Goal: Communication & Community: Answer question/provide support

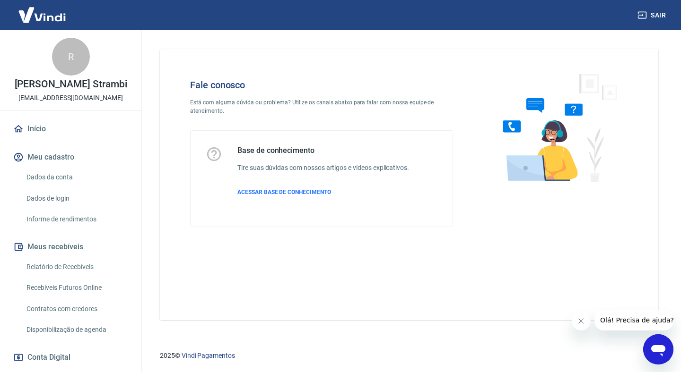
click at [39, 13] on img at bounding box center [41, 14] width 61 height 29
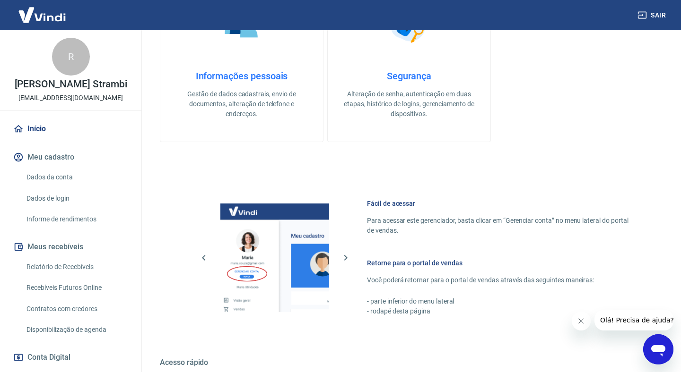
scroll to position [287, 0]
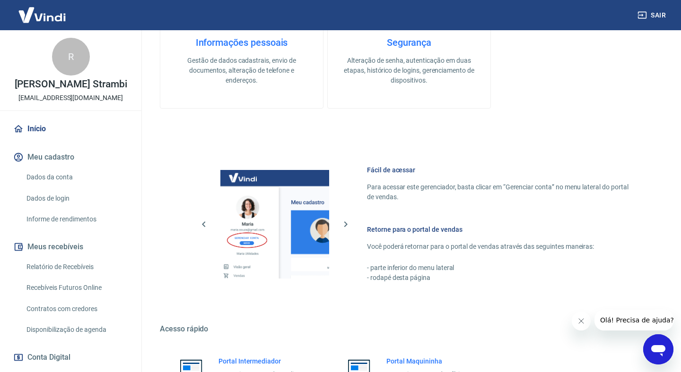
click at [668, 344] on div "Abrir janela de mensagens" at bounding box center [658, 350] width 28 height 28
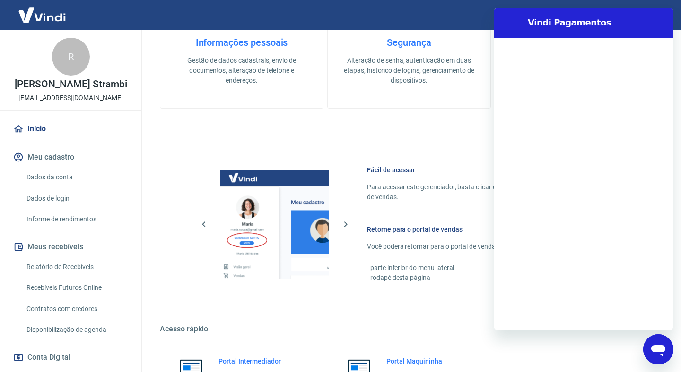
scroll to position [0, 0]
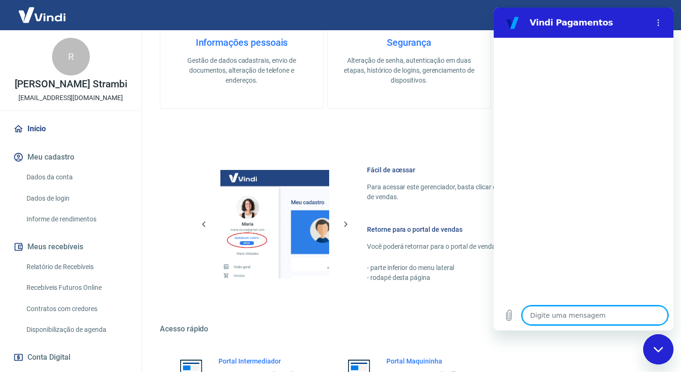
type textarea "O"
type textarea "x"
type textarea "Ol"
type textarea "x"
type textarea "Ol'"
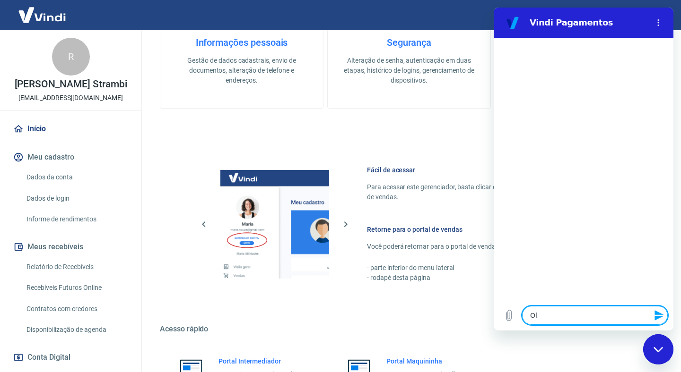
type textarea "x"
type textarea "Olá"
type textarea "x"
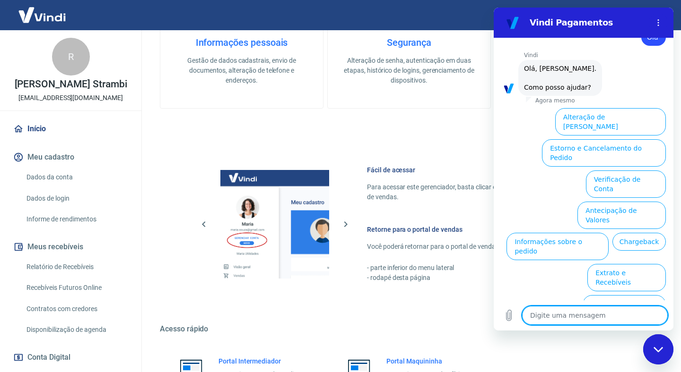
scroll to position [30, 0]
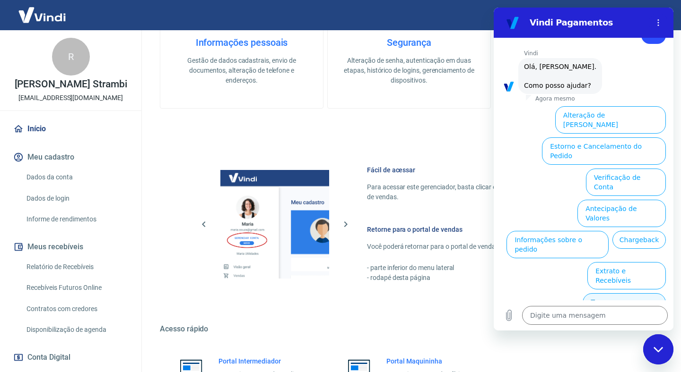
click at [631, 294] on button "Taxas e Parcelamento" at bounding box center [623, 307] width 83 height 27
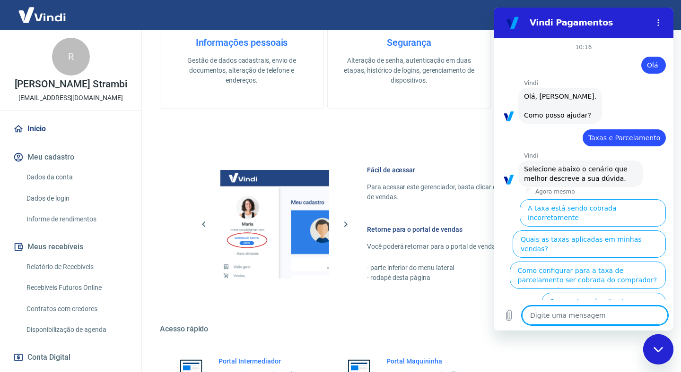
scroll to position [25, 0]
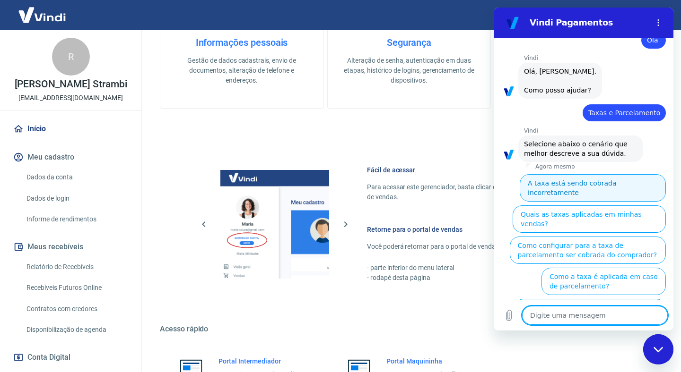
click at [595, 178] on button "A taxa está sendo cobrada incorretamente" at bounding box center [593, 187] width 146 height 27
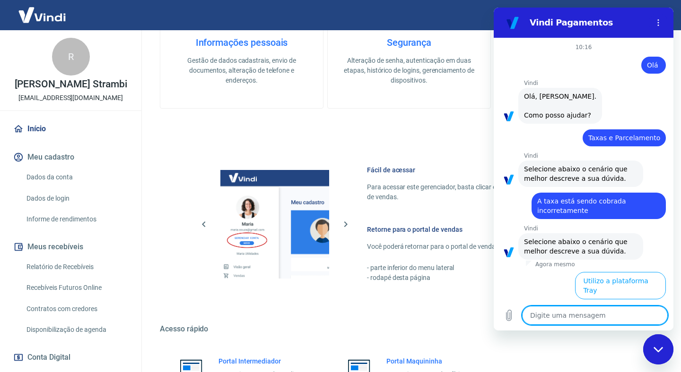
scroll to position [14, 0]
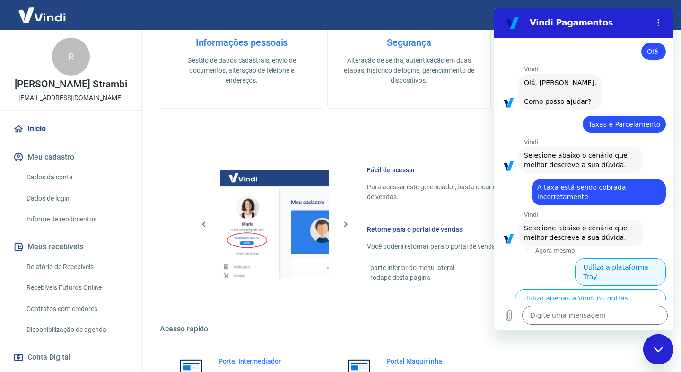
click at [632, 266] on button "Utilizo a plataforma Tray" at bounding box center [620, 272] width 91 height 27
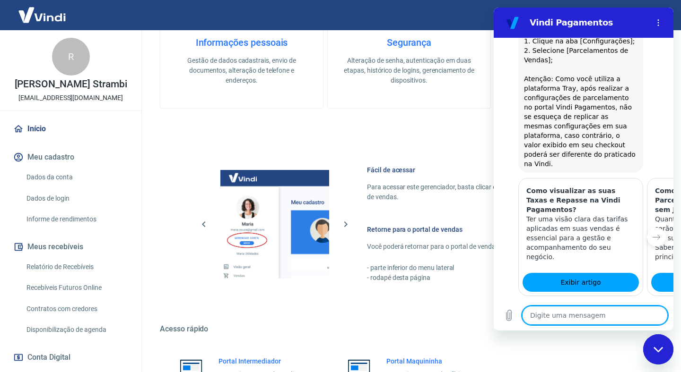
scroll to position [628, 0]
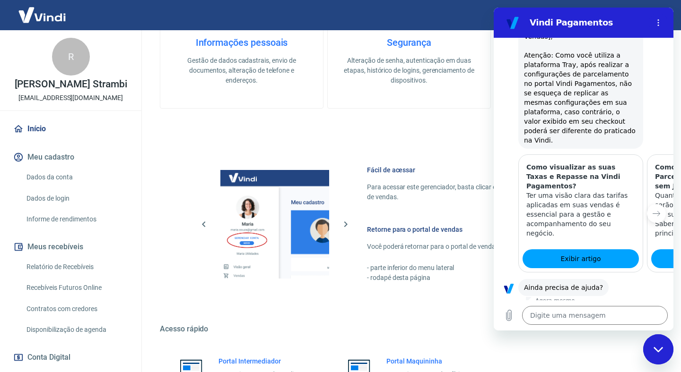
click at [619, 309] on button "Sim" at bounding box center [619, 318] width 28 height 18
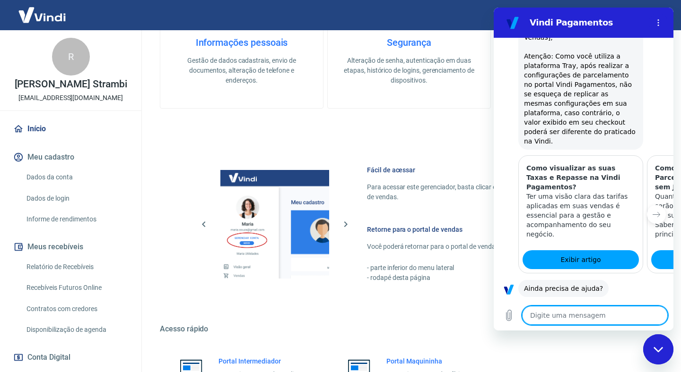
scroll to position [629, 0]
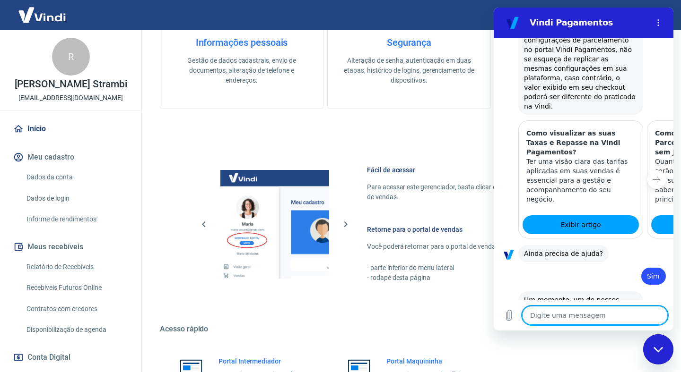
type textarea "x"
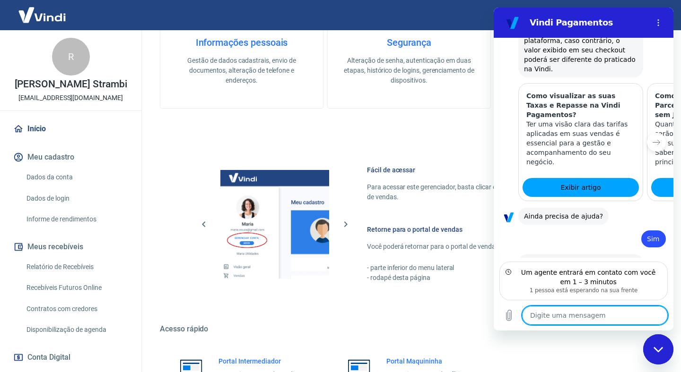
scroll to position [705, 0]
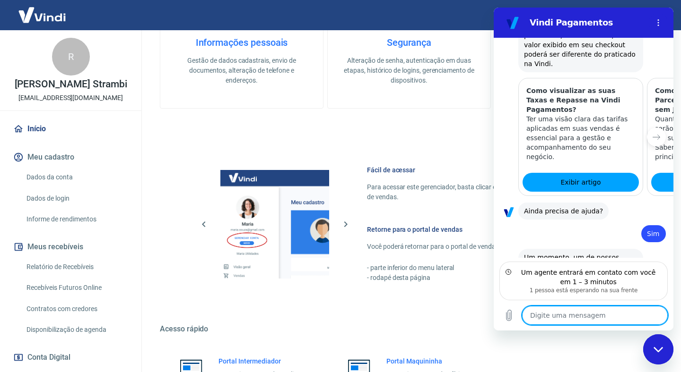
type textarea "O"
type textarea "x"
type textarea "Ol"
type textarea "x"
type textarea "Ol'"
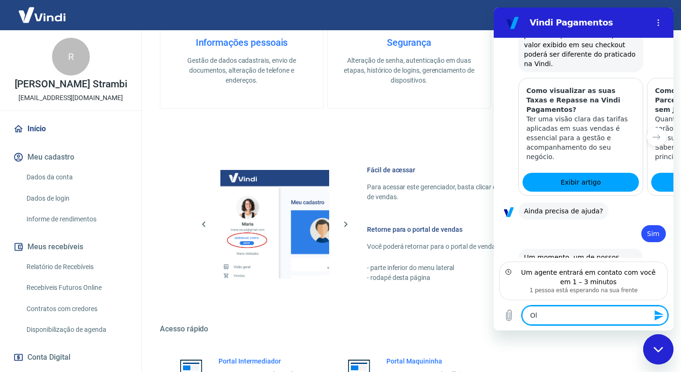
type textarea "x"
type textarea "Olá"
type textarea "x"
type textarea "Olá,"
type textarea "x"
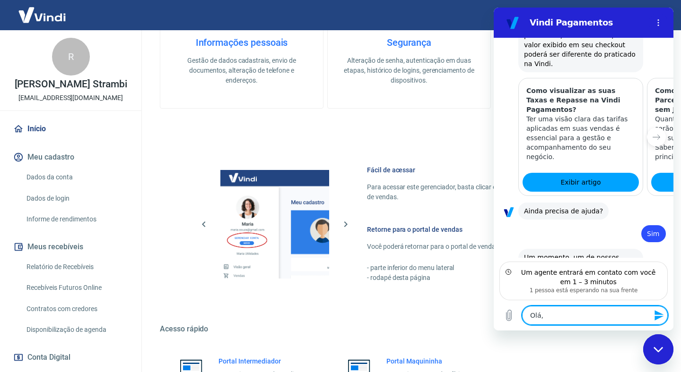
type textarea "Olá,"
type textarea "x"
type textarea "Olá, t"
type textarea "x"
type textarea "Olá, tui"
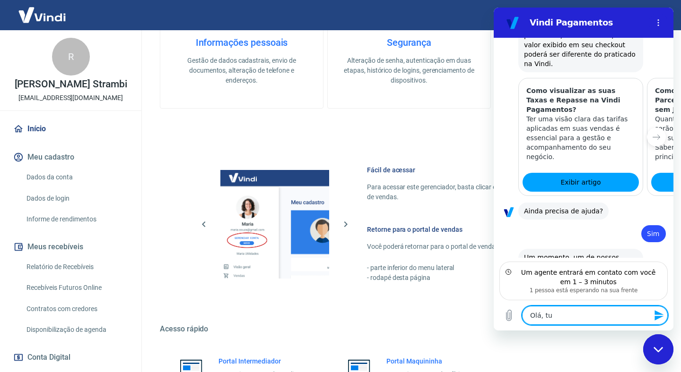
type textarea "x"
type textarea "Olá, tuid"
type textarea "x"
type textarea "Olá, tuido"
type textarea "x"
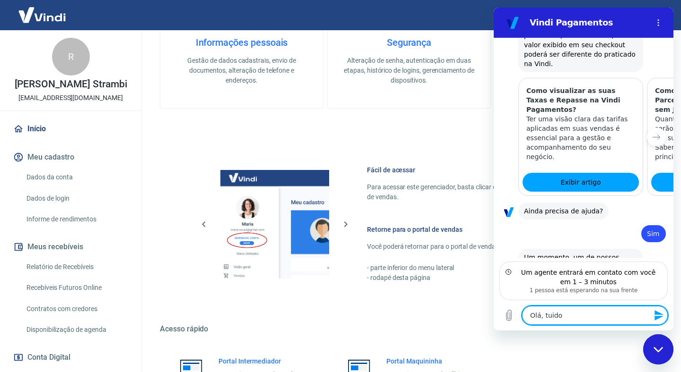
type textarea "Olá, tuido"
type textarea "x"
type textarea "Olá, tuido b"
type textarea "x"
type textarea "Olá, tuido be"
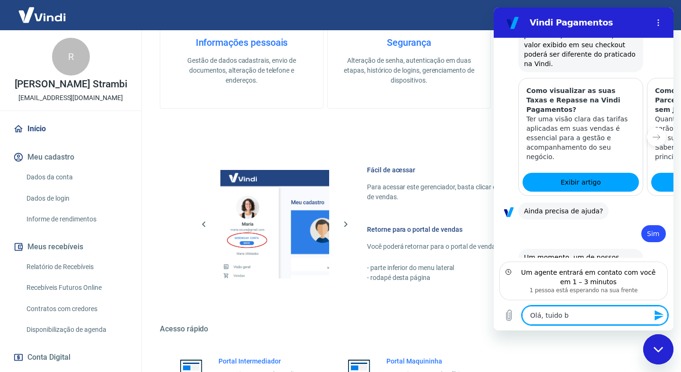
type textarea "x"
type textarea "Olá, tuido bem"
type textarea "x"
type textarea "Olá, tuido bem?"
type textarea "x"
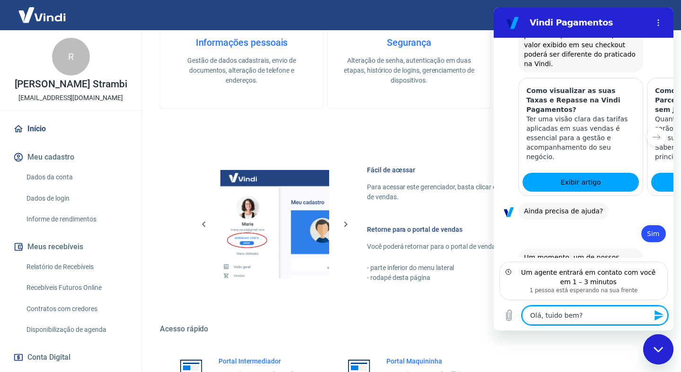
type textarea "Olá, tuido bem"
type textarea "x"
type textarea "Olá, tuido be"
type textarea "x"
type textarea "Olá, tuido b"
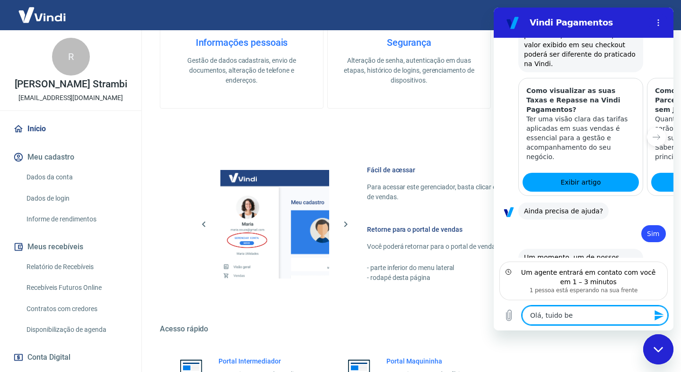
type textarea "x"
type textarea "Olá, tuido"
type textarea "x"
type textarea "Olá, tuido"
type textarea "x"
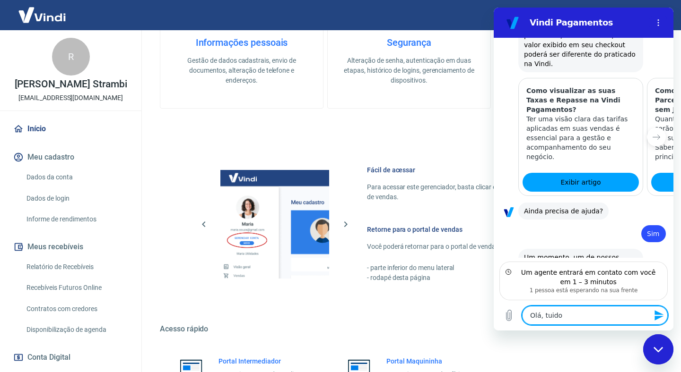
type textarea "Olá, tuid"
type textarea "x"
type textarea "Olá, tui"
type textarea "x"
type textarea "Olá, tu"
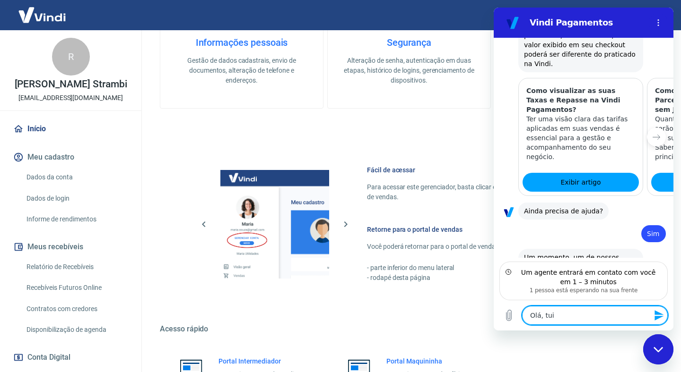
type textarea "x"
type textarea "Olá, tud"
type textarea "x"
type textarea "Olá, tudo"
type textarea "x"
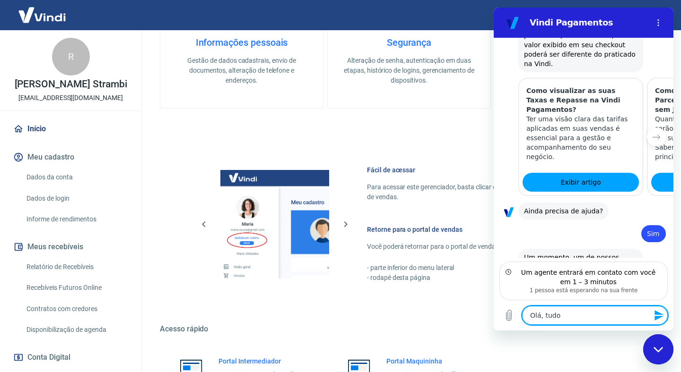
type textarea "Olá, tudo"
type textarea "x"
type textarea "Olá, tudo b"
type textarea "x"
type textarea "Olá, tudo be"
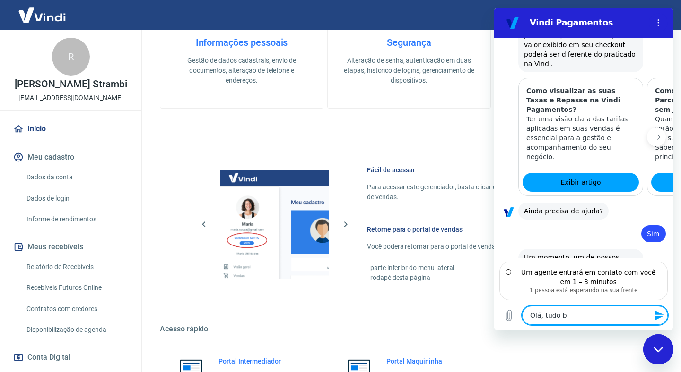
type textarea "x"
type textarea "Olá, tudo bem"
type textarea "x"
type textarea "Olá, tudo bem?"
type textarea "x"
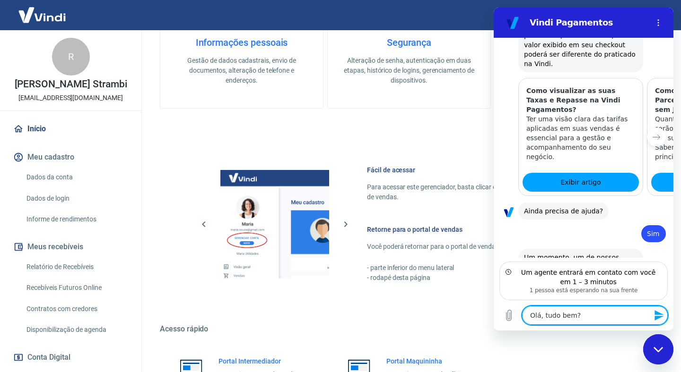
type textarea "Olá, tudo bem?"
type textarea "x"
type textarea "Olá, tudo bem? R"
type textarea "x"
type textarea "Olá, tudo bem? Re"
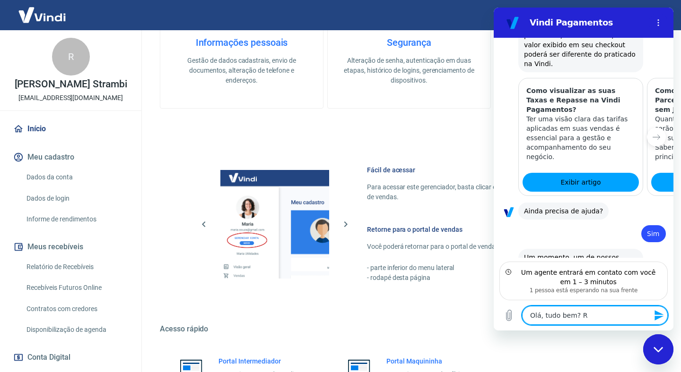
type textarea "x"
type textarea "Olá, tudo bem? Rec"
type textarea "x"
type textarea "Olá, tudo bem? Rece"
type textarea "x"
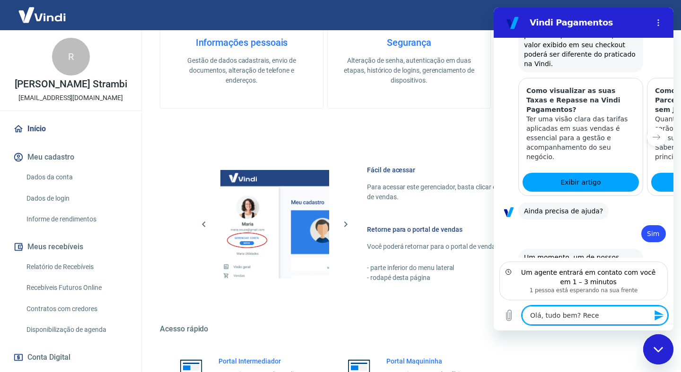
type textarea "Olá, tudo bem? Receb"
type textarea "x"
type textarea "Olá, tudo bem? Recebi"
type textarea "x"
type textarea "Olá, tudo bem? Recebi"
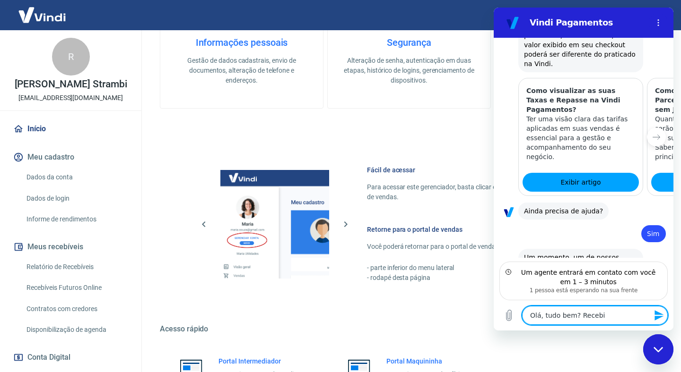
type textarea "x"
type textarea "Olá, tudo bem? Recebi a"
type textarea "x"
type textarea "Olá, tudo bem? Recebi al"
type textarea "x"
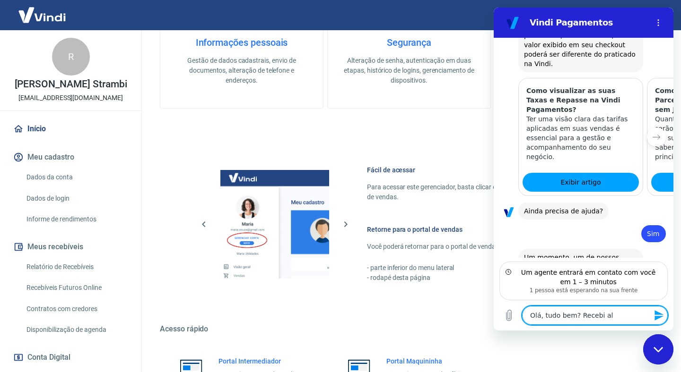
type textarea "Olá, tudo bem? Recebi alg"
type textarea "x"
type textarea "Olá, tudo bem? Recebi algu"
type textarea "x"
type textarea "Olá, tudo bem? Recebi algun"
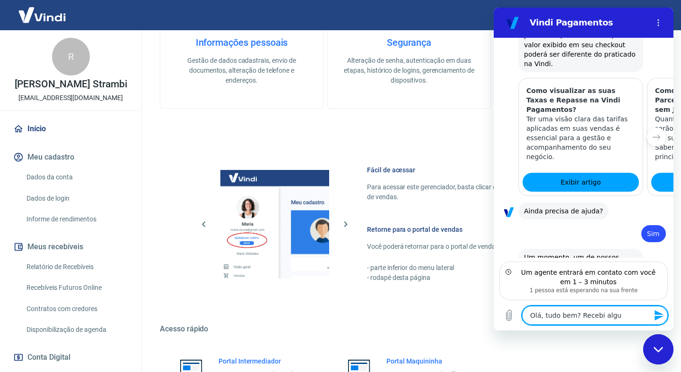
type textarea "x"
type textarea "Olá, tudo bem? Recebi alguns"
type textarea "x"
type textarea "Olá, tudo bem? Recebi alguns"
type textarea "x"
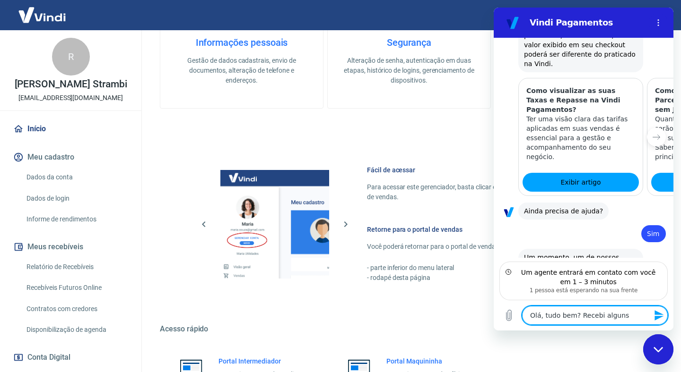
type textarea "Olá, tudo bem? Recebi alguns r"
type textarea "x"
type textarea "Olá, tudo bem? Recebi alguns re"
type textarea "x"
type textarea "Olá, tudo bem? Recebi alguns rep"
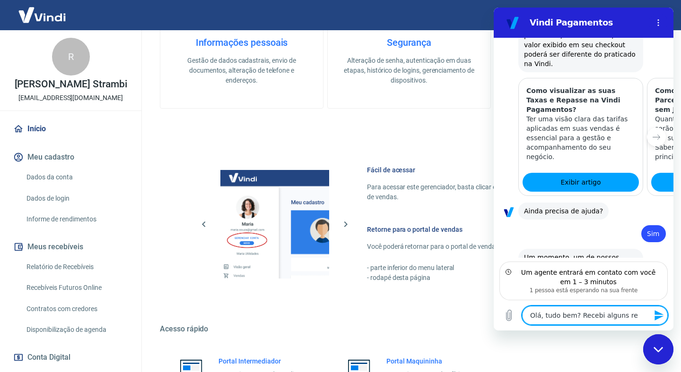
type textarea "x"
type textarea "Olá, tudo bem? Recebi alguns repo"
type textarea "x"
type textarea "Olá, tudo bem? Recebi alguns repor"
type textarea "x"
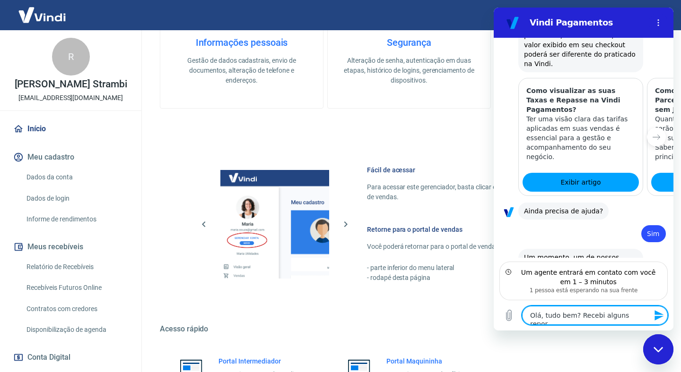
type textarea "Olá, tudo bem? Recebi alguns report"
type textarea "x"
type textarea "Olá, tudo bem? Recebi alguns reports"
type textarea "x"
type textarea "Olá, tudo bem? Recebi alguns reports"
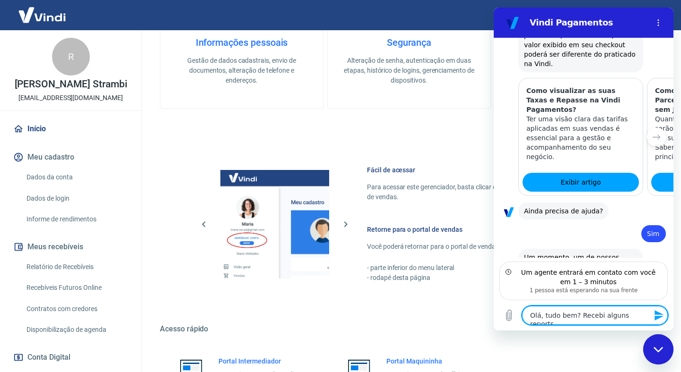
type textarea "x"
type textarea "Olá, tudo bem? Recebi alguns reports d"
type textarea "x"
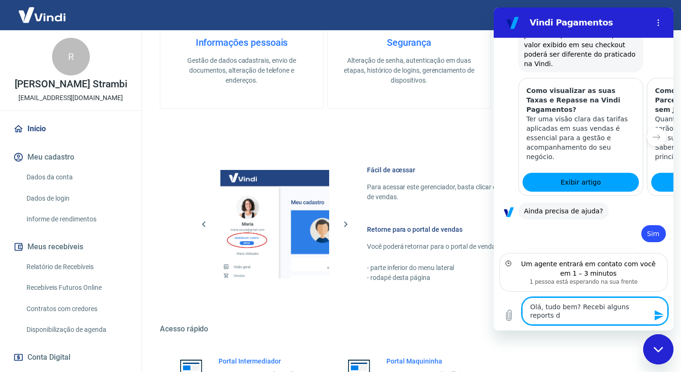
type textarea "Olá, tudo bem? Recebi alguns reports de"
type textarea "x"
type textarea "Olá, tudo bem? Recebi alguns reports de"
type textarea "x"
type textarea "Olá, tudo bem? Recebi alguns reports de c"
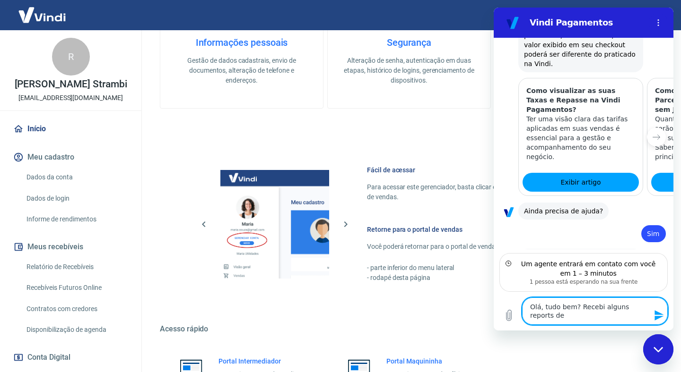
type textarea "x"
type textarea "Olá, tudo bem? Recebi alguns reports de cl"
type textarea "x"
type textarea "Olá, tudo bem? Recebi alguns reports de cli"
type textarea "x"
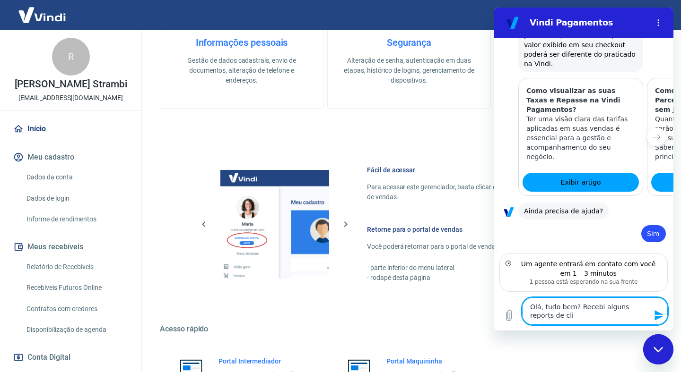
type textarea "Olá, tudo bem? Recebi alguns reports de clie"
type textarea "x"
type textarea "Olá, tudo bem? Recebi alguns reports de clien"
type textarea "x"
type textarea "Olá, tudo bem? Recebi alguns reports de client"
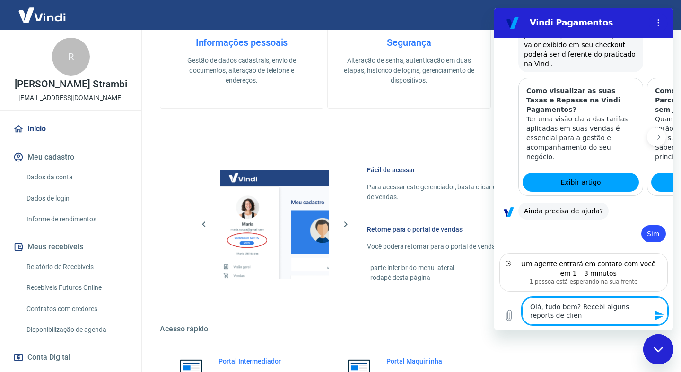
type textarea "x"
type textarea "Olá, tudo bem? Recebi alguns reports de cliente"
type textarea "x"
type textarea "Olá, tudo bem? Recebi alguns reports de clientes"
type textarea "x"
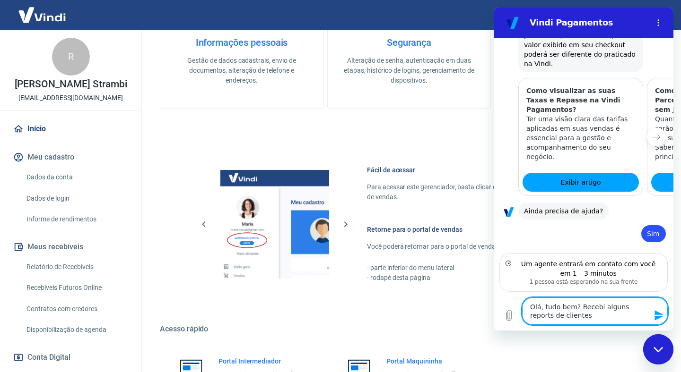
type textarea "Olá, tudo bem? Recebi alguns reports de clientes"
type textarea "x"
type textarea "Olá, tudo bem? Recebi alguns reports de clientes d"
type textarea "x"
type textarea "Olá, tudo bem? Recebi alguns reports de clientes de"
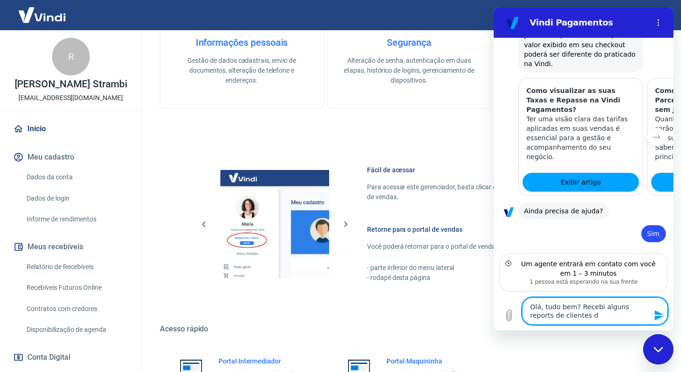
type textarea "x"
type textarea "Olá, tudo bem? Recebi alguns reports de clientes de"
type textarea "x"
type textarea "Olá, tudo bem? Recebi alguns reports de clientes de o"
type textarea "x"
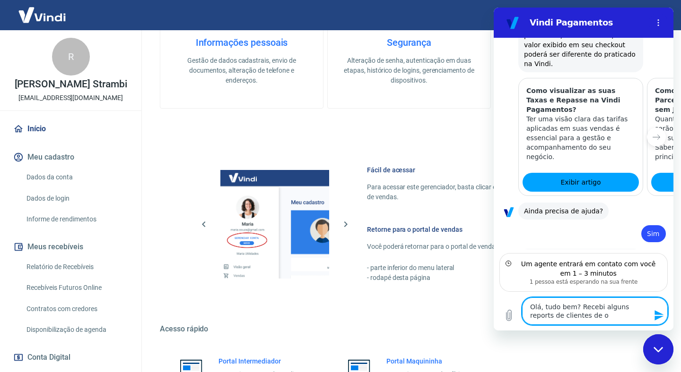
type textarea "Olá, tudo bem? Recebi alguns reports de clientes de on"
type textarea "x"
type textarea "Olá, tudo bem? Recebi alguns reports de clientes de ont"
type textarea "x"
type textarea "Olá, tudo bem? Recebi alguns reports de clientes de onte"
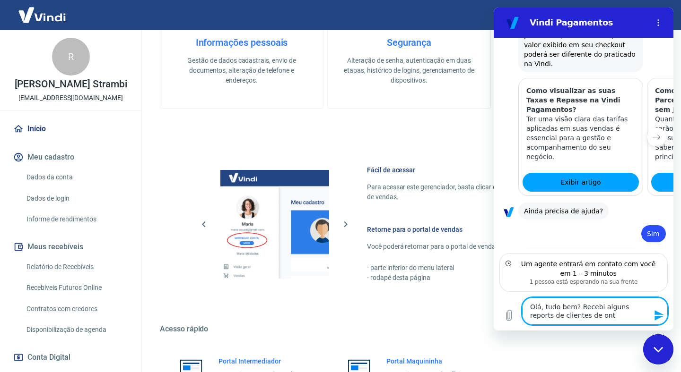
type textarea "x"
type textarea "Olá, tudo bem? Recebi alguns reports de clientes de ontem"
type textarea "x"
type textarea "Olá, tudo bem? Recebi alguns reports de clientes de ontem"
type textarea "x"
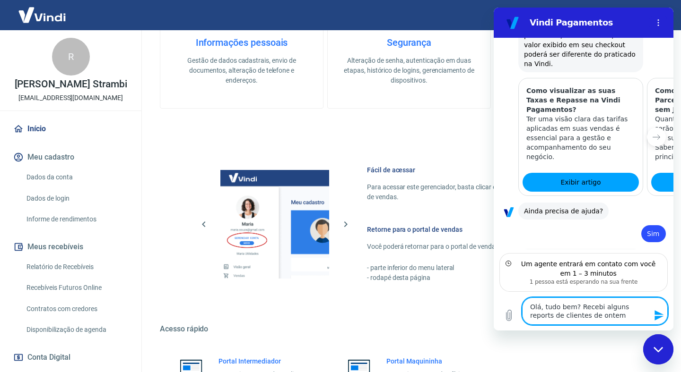
type textarea "Olá, tudo bem? Recebi alguns reports de clientes de ontem p"
type textarea "x"
type textarea "Olá, tudo bem? Recebi alguns reports de clientes de ontem pa"
type textarea "x"
type textarea "Olá, tudo bem? Recebi alguns reports de clientes de ontem par"
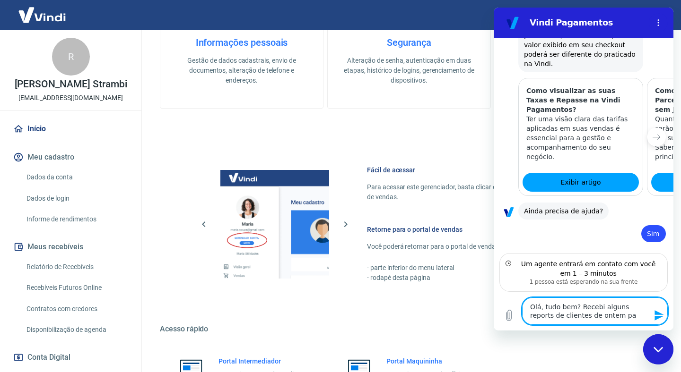
type textarea "x"
type textarea "Olá, tudo bem? Recebi alguns reports de clientes de ontem para"
type textarea "x"
type textarea "Olá, tudo bem? Recebi alguns reports de clientes de ontem para"
type textarea "x"
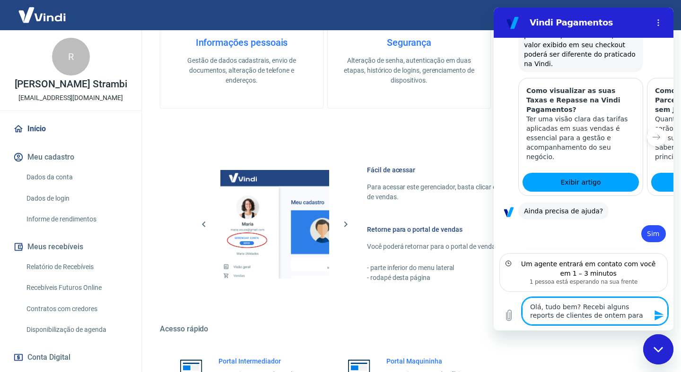
type textarea "Olá, tudo bem? Recebi alguns reports de clientes de ontem para h"
type textarea "x"
type textarea "Olá, tudo bem? Recebi alguns reports de clientes de ontem para ho"
type textarea "x"
type textarea "Olá, tudo bem? Recebi alguns reports de clientes de ontem para hoj"
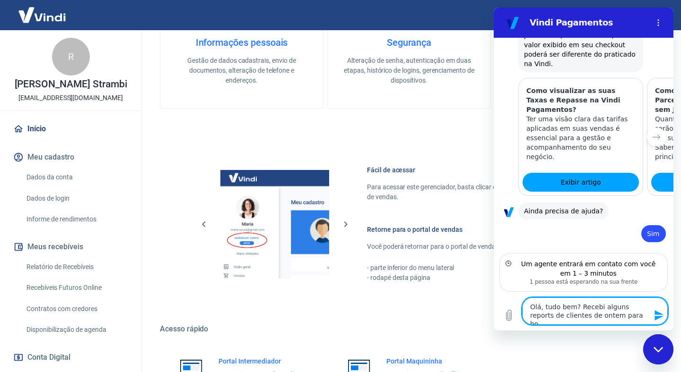
type textarea "x"
type textarea "Olá, tudo bem? Recebi alguns reports de clientes de ontem para hoje"
type textarea "x"
type textarea "Olá, tudo bem? Recebi alguns reports de clientes de ontem para hoje,"
type textarea "x"
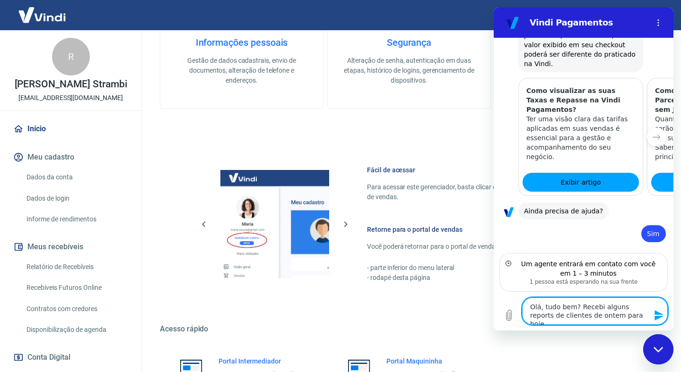
type textarea "Olá, tudo bem? Recebi alguns reports de clientes de ontem para hoje,"
type textarea "x"
type textarea "Olá, tudo bem? Recebi alguns reports de clientes de ontem para hoje, a"
type textarea "x"
type textarea "Olá, tudo bem? Recebi alguns reports de clientes de ontem para hoje, al"
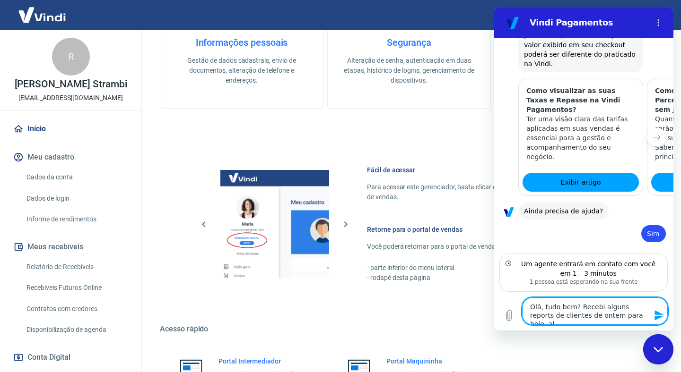
type textarea "x"
type textarea "Olá, tudo bem? Recebi alguns reports de clientes de ontem para hoje, ale"
type textarea "x"
type textarea "Olá, tudo bem? Recebi alguns reports de clientes de ontem para hoje, aleg"
type textarea "x"
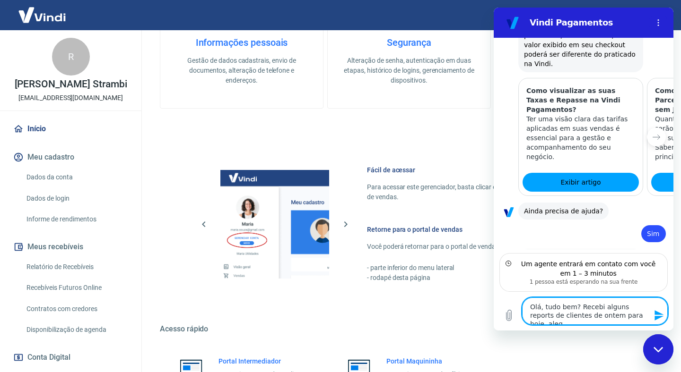
type textarea "Olá, tudo bem? Recebi alguns reports de clientes de ontem para hoje, alega"
type textarea "x"
type textarea "Olá, tudo bem? Recebi alguns reports de clientes de ontem para hoje, alegan"
type textarea "x"
type textarea "Olá, tudo bem? Recebi alguns reports de clientes de ontem para hoje, alegand"
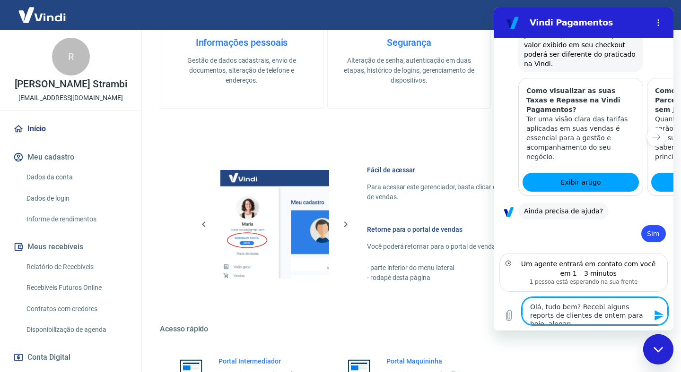
type textarea "x"
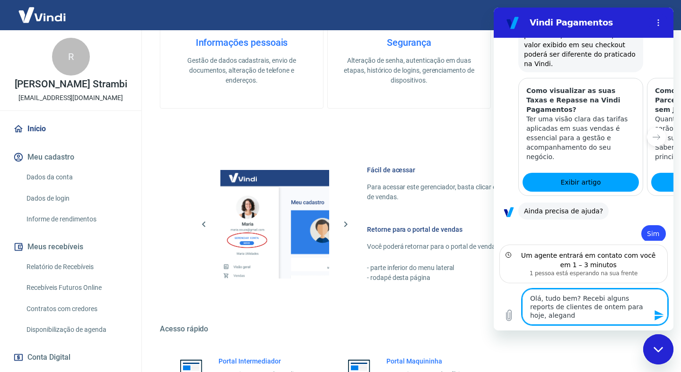
type textarea "Olá, tudo bem? Recebi alguns reports de clientes de ontem para hoje, alegando"
type textarea "x"
type textarea "Olá, tudo bem? Recebi alguns reports de clientes de ontem para hoje, alegando"
type textarea "x"
type textarea "Olá, tudo bem? Recebi alguns reports de clientes de ontem para hoje, alegando q"
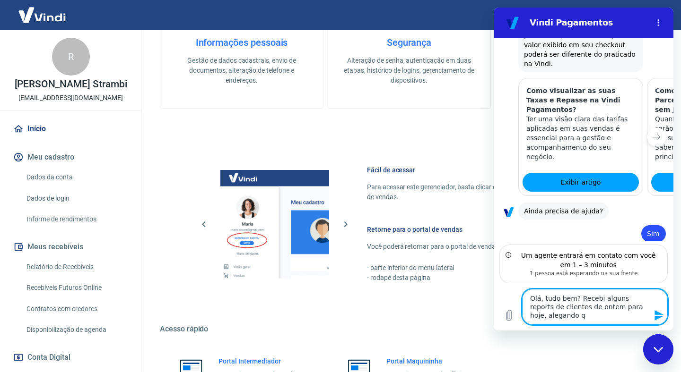
type textarea "x"
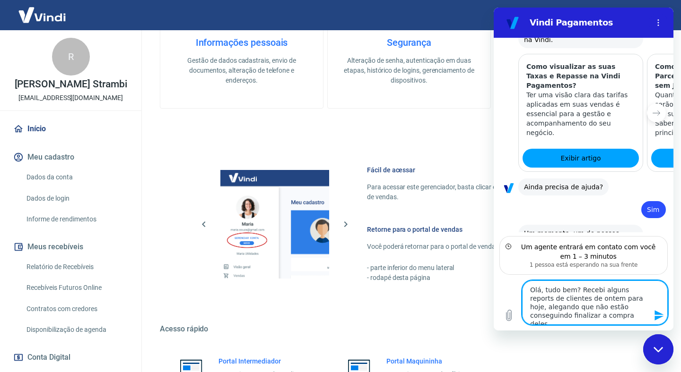
scroll to position [730, 0]
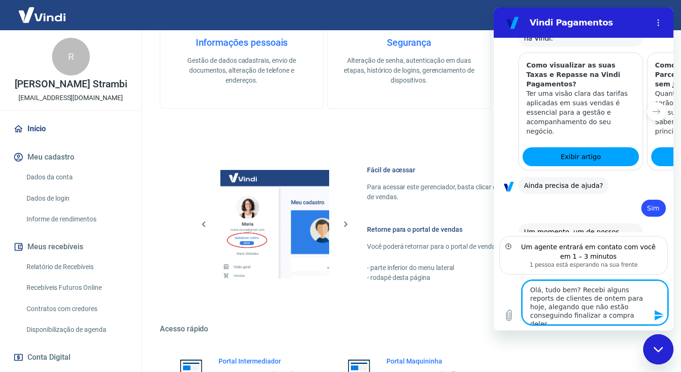
drag, startPoint x: 585, startPoint y: 314, endPoint x: 623, endPoint y: 314, distance: 37.8
click at [622, 314] on textarea "Olá, tudo bem? Recebi alguns reports de clientes de ontem para hoje, alegando q…" at bounding box center [595, 303] width 146 height 44
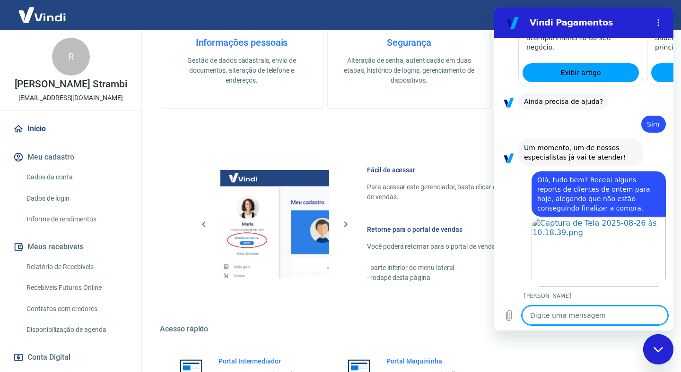
scroll to position [852, 0]
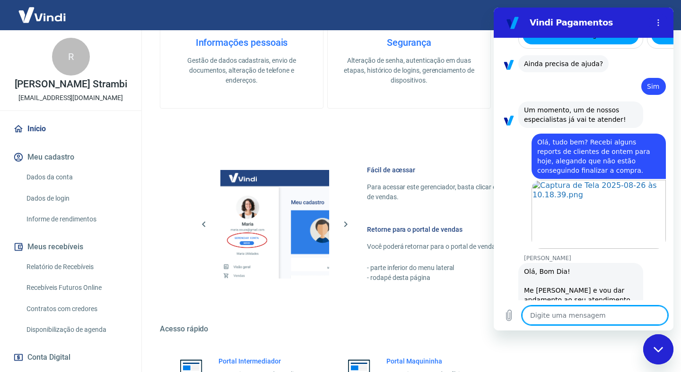
paste textarea "não estou conseguindo realizar o pagamento via pix, acho que é um problema com …"
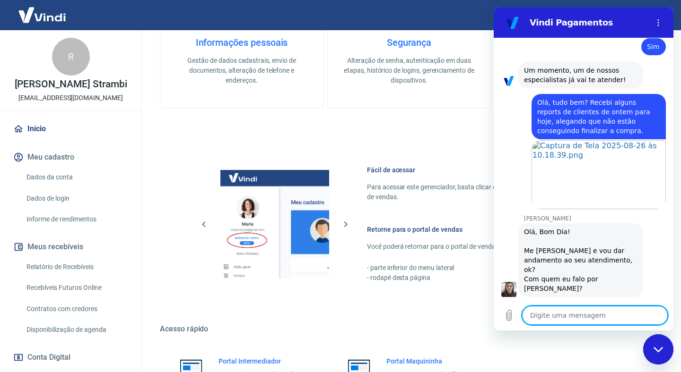
scroll to position [894, 0]
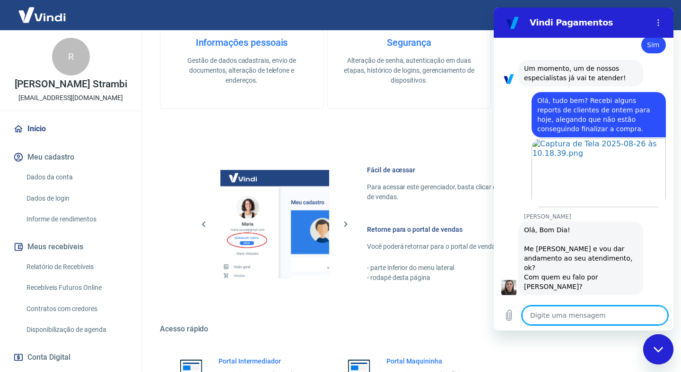
paste textarea "Ta dando que o banco está estável"
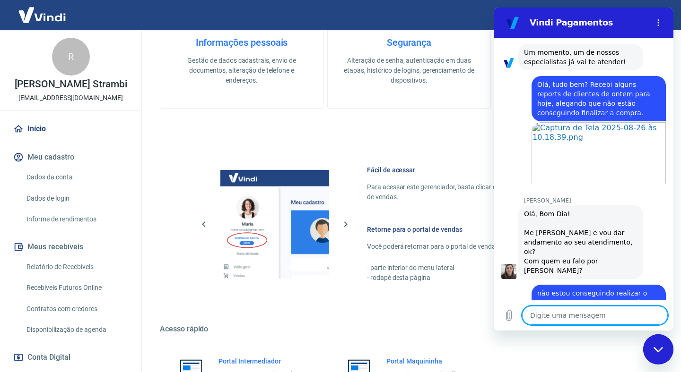
scroll to position [912, 0]
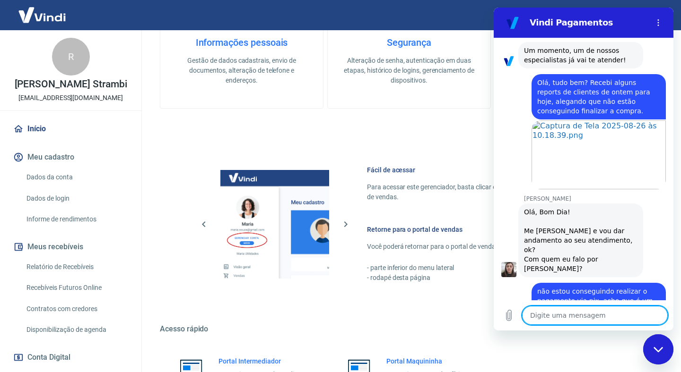
paste textarea "O pix não tá indo"
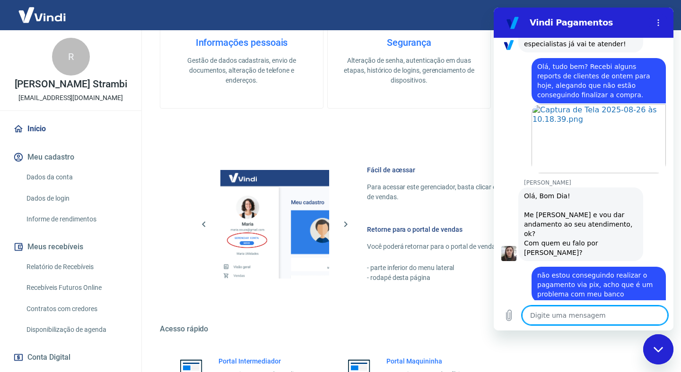
scroll to position [930, 0]
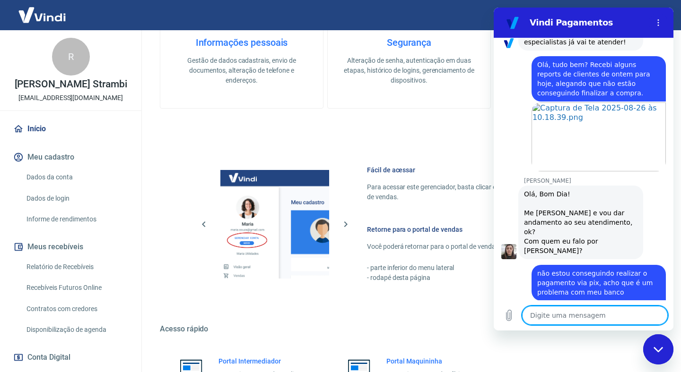
paste textarea "O banco de vocês no caso"
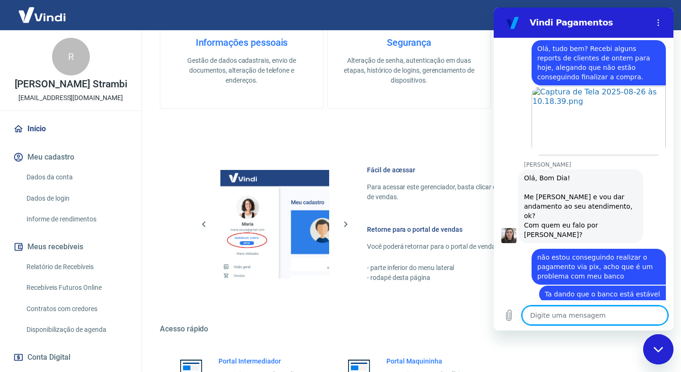
scroll to position [948, 0]
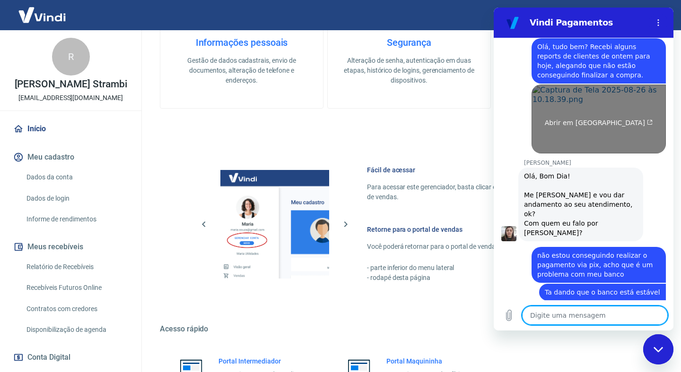
paste textarea "esses dois clientes falaram isso"
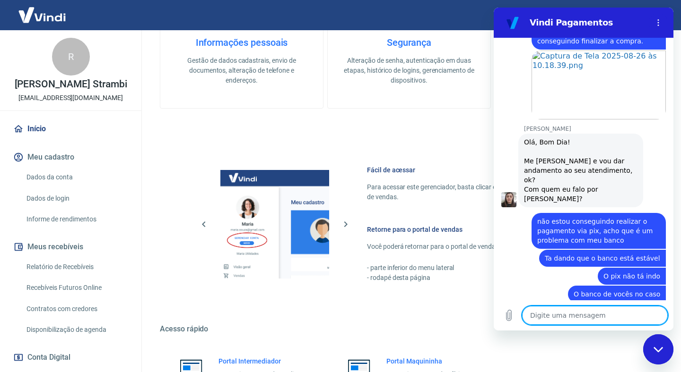
scroll to position [984, 0]
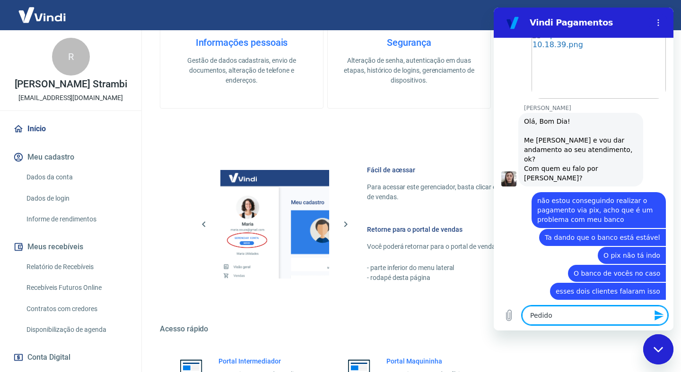
paste textarea "31744"
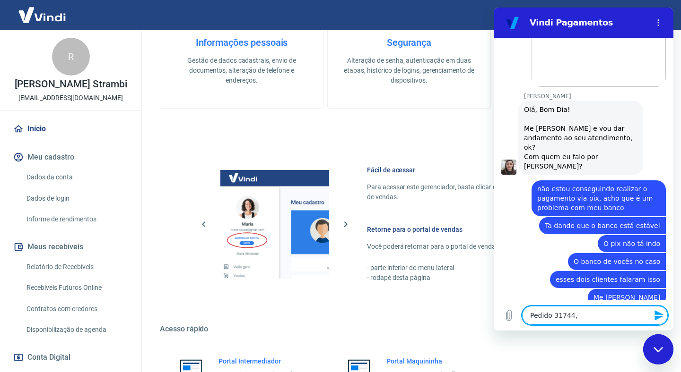
scroll to position [1015, 0]
paste textarea "31742"
paste textarea "31740"
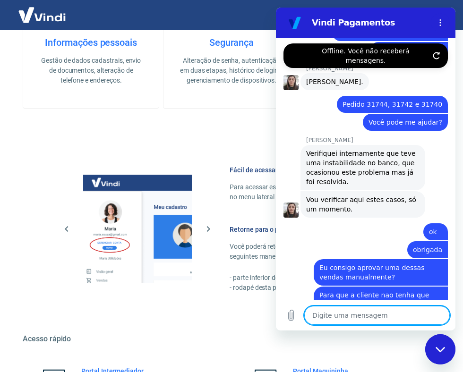
scroll to position [1269, 0]
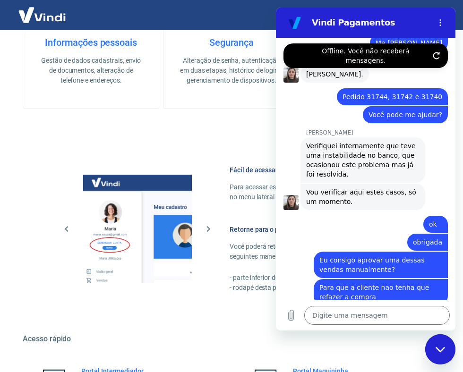
click at [397, 338] on button "Toque para tentar novamente" at bounding box center [396, 342] width 94 height 8
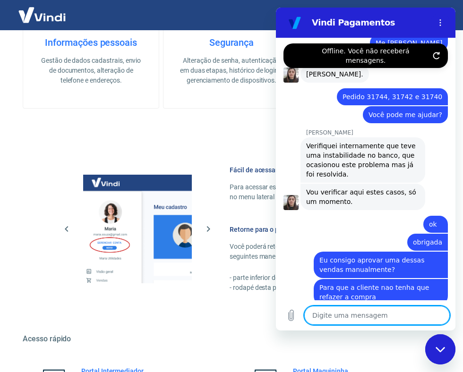
click at [366, 318] on textarea at bounding box center [377, 315] width 146 height 19
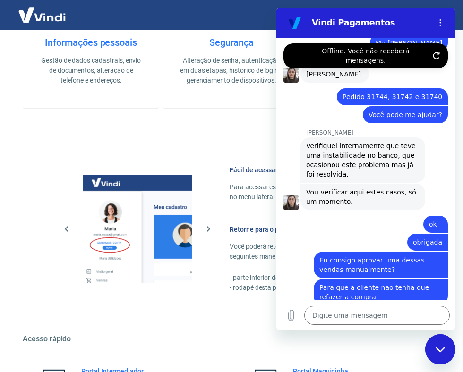
click at [406, 338] on button "Toque para tentar novamente" at bounding box center [396, 342] width 94 height 8
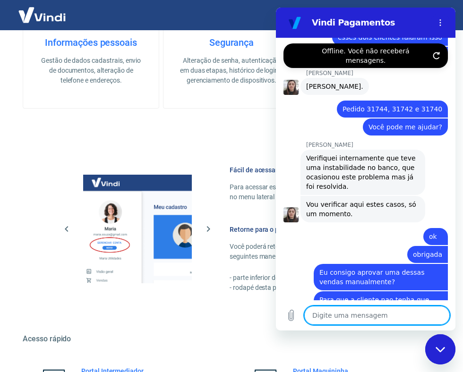
scroll to position [1256, 0]
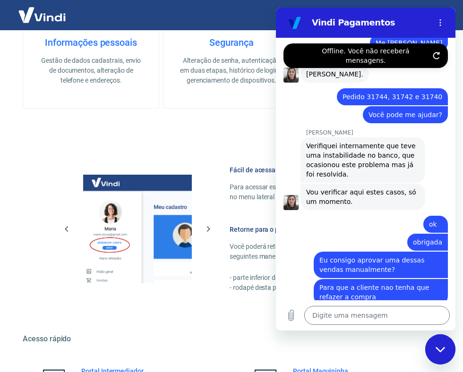
click at [406, 338] on button "Toque para tentar novamente" at bounding box center [396, 342] width 94 height 8
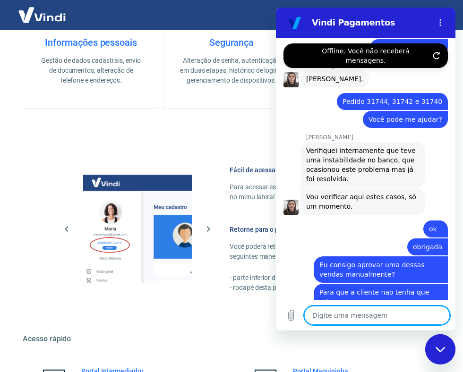
scroll to position [1269, 0]
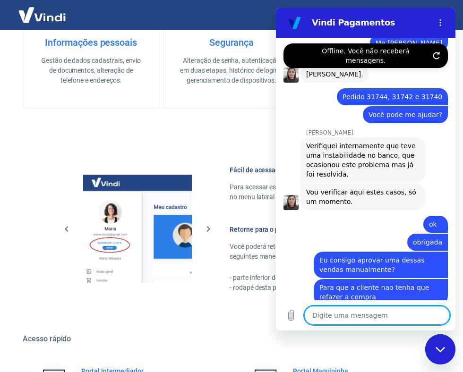
click at [393, 314] on div "diz: ?" at bounding box center [362, 325] width 172 height 23
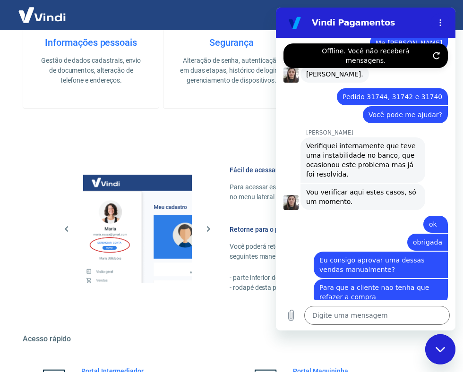
click at [386, 338] on button "Toque para tentar novamente" at bounding box center [396, 342] width 94 height 8
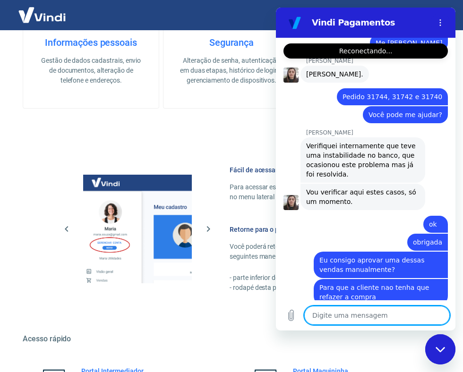
click at [393, 338] on button "Toque para tentar novamente" at bounding box center [396, 342] width 94 height 8
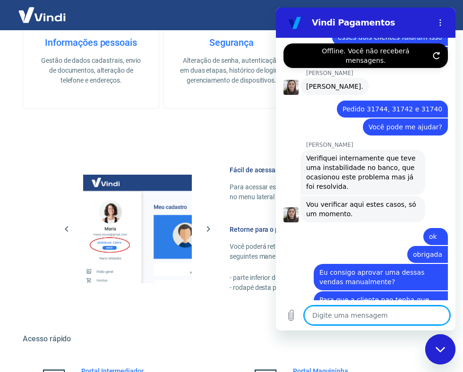
scroll to position [1256, 0]
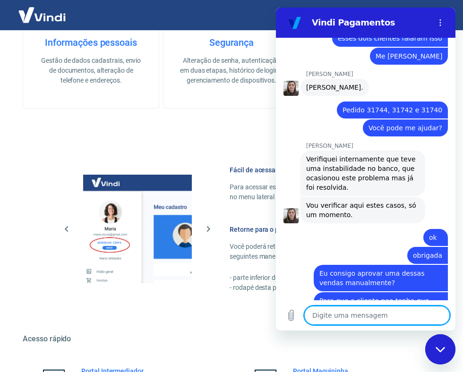
click at [371, 319] on textarea at bounding box center [377, 315] width 146 height 19
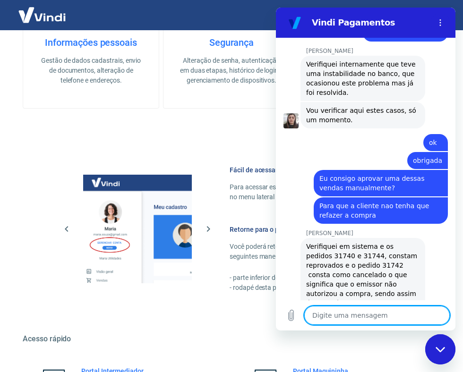
scroll to position [1367, 0]
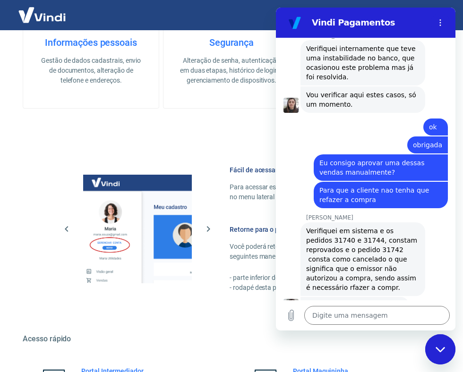
drag, startPoint x: 332, startPoint y: 242, endPoint x: 329, endPoint y: 237, distance: 5.5
click at [329, 237] on div "[PERSON_NAME] diz: Verifiquei em sistema e os pedidos 31740 e 31744, constam re…" at bounding box center [363, 260] width 125 height 74
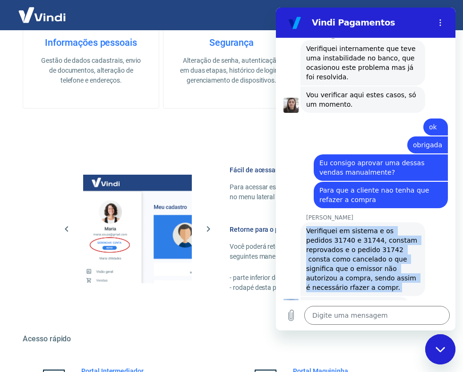
drag, startPoint x: 396, startPoint y: 260, endPoint x: 306, endPoint y: 182, distance: 119.2
click at [306, 182] on div "10:16 diz: Olá Enviado · 10:16 [PERSON_NAME] diz: [PERSON_NAME], [PERSON_NAME].…" at bounding box center [366, 169] width 180 height 263
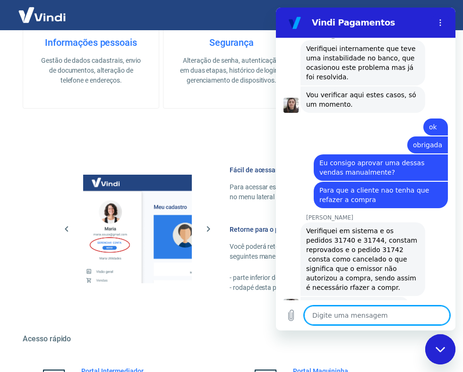
click at [333, 316] on textarea at bounding box center [377, 315] width 146 height 19
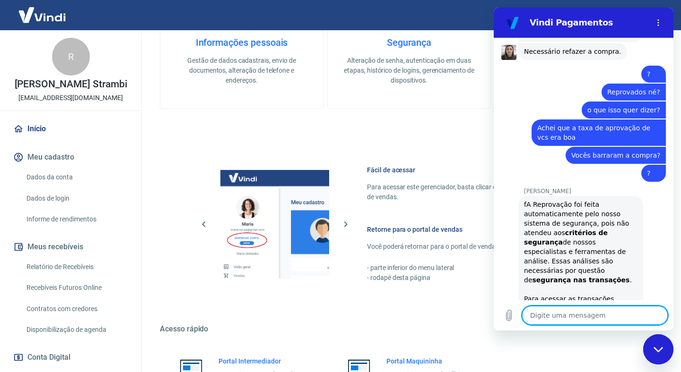
scroll to position [1621, 0]
click at [565, 229] on strong "critérios de segurança" at bounding box center [566, 237] width 84 height 17
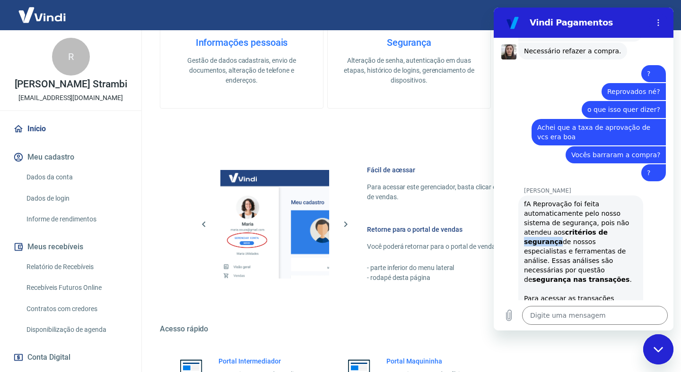
click at [565, 229] on strong "critérios de segurança" at bounding box center [566, 237] width 84 height 17
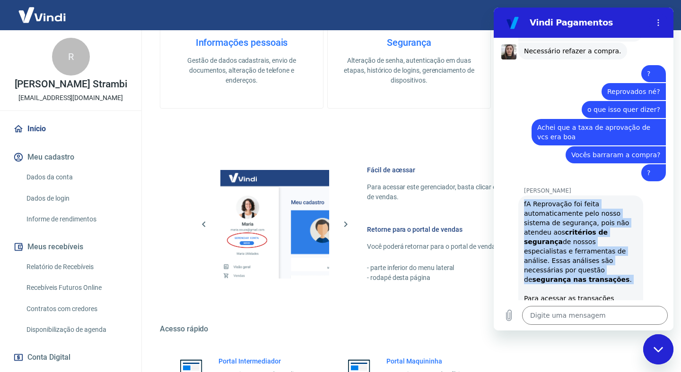
click at [565, 229] on strong "critérios de segurança" at bounding box center [566, 237] width 84 height 17
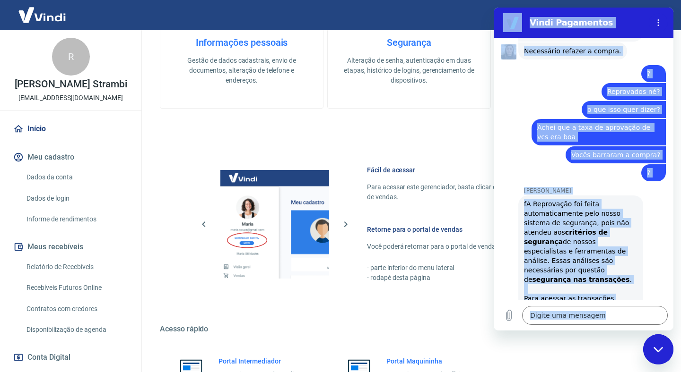
click at [565, 229] on strong "critérios de segurança" at bounding box center [566, 237] width 84 height 17
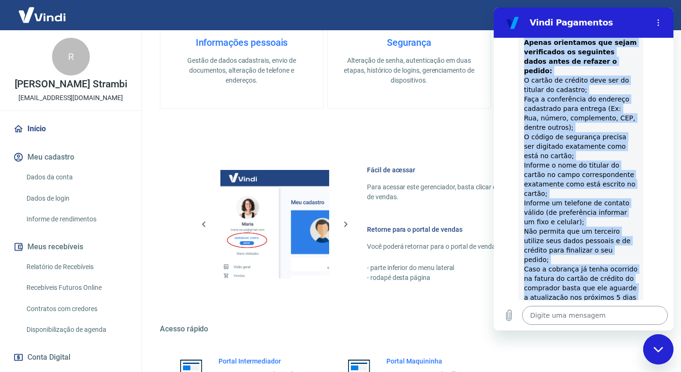
scroll to position [2131, 0]
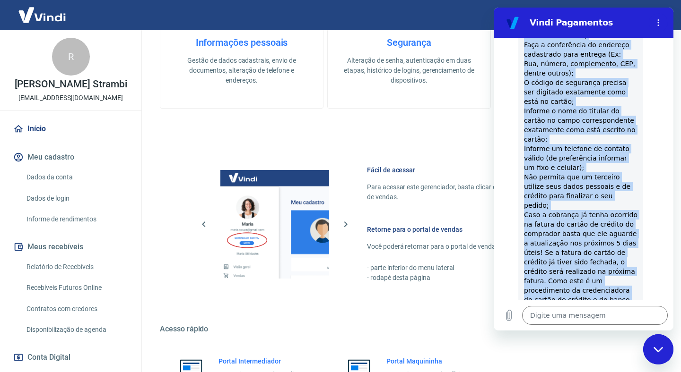
drag, startPoint x: 526, startPoint y: 156, endPoint x: 598, endPoint y: 282, distance: 145.5
click at [598, 282] on div "fA Reprovação foi feita automaticamente pelo nosso sistema de segurança, pois n…" at bounding box center [580, 30] width 113 height 681
copy div "L Ipsumdolor sit ametc adipiscingelits doei tempo incidid ut laboreetd, magn al…"
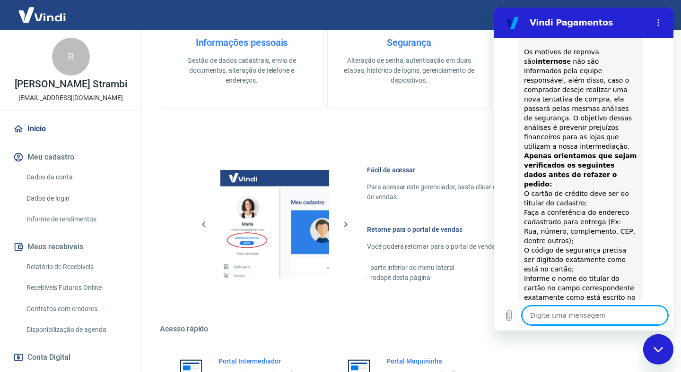
scroll to position [1791, 0]
